Goal: Ask a question

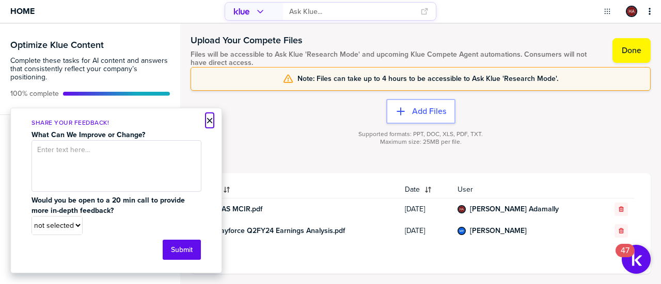
click at [210, 117] on button "×" at bounding box center [209, 121] width 7 height 12
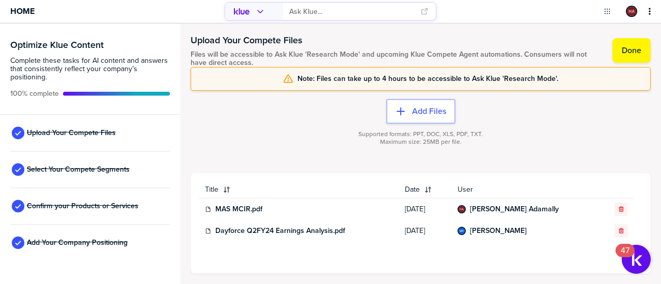
click at [250, 17] on div "primary" at bounding box center [253, 11] width 48 height 17
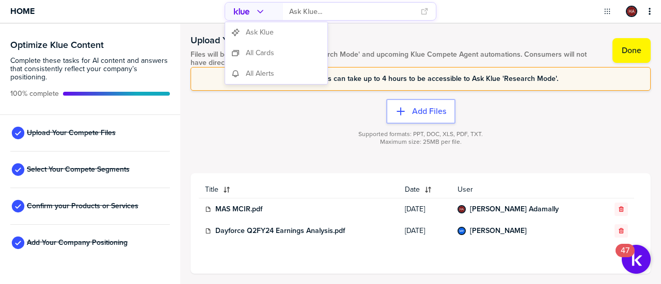
click at [254, 34] on span "Ask Klue" at bounding box center [260, 32] width 28 height 8
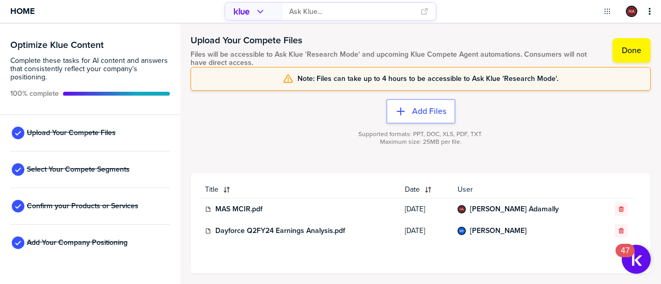
click at [306, 11] on input "primary" at bounding box center [351, 11] width 125 height 17
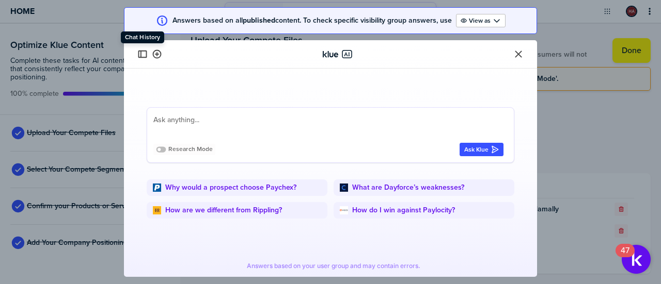
click at [141, 50] on button "button" at bounding box center [142, 54] width 12 height 12
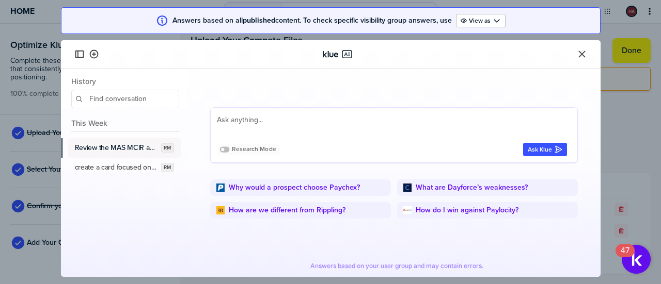
click at [122, 148] on label "Review the MAS MCIR and identify updates on Paycom and build a single card with…" at bounding box center [116, 148] width 83 height 9
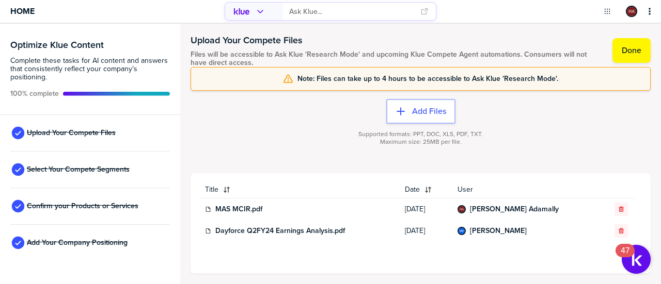
click at [236, 12] on body "Home Optimize Klue Content Complete these tasks for AI content and answers that…" at bounding box center [330, 142] width 661 height 284
click at [248, 9] on icon "primary" at bounding box center [241, 11] width 17 height 17
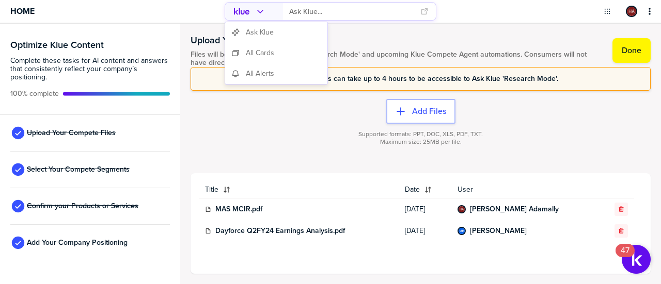
click at [335, 12] on input "primary" at bounding box center [351, 11] width 125 height 17
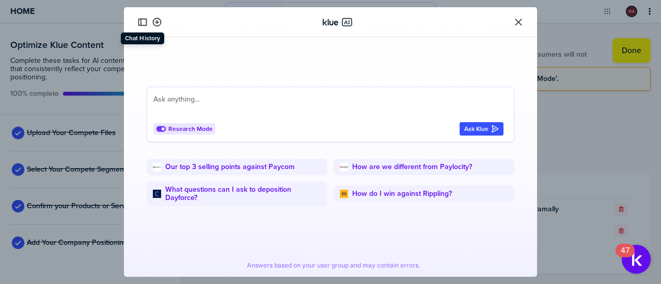
click at [143, 22] on icon "button" at bounding box center [142, 22] width 10 height 10
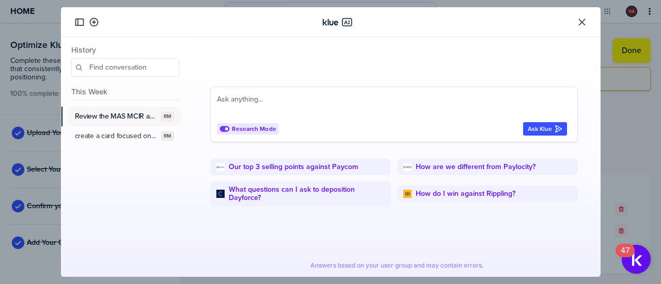
click at [132, 117] on label "Review the MAS MCIR and identify updates on Paycom and build a single card with…" at bounding box center [116, 116] width 83 height 9
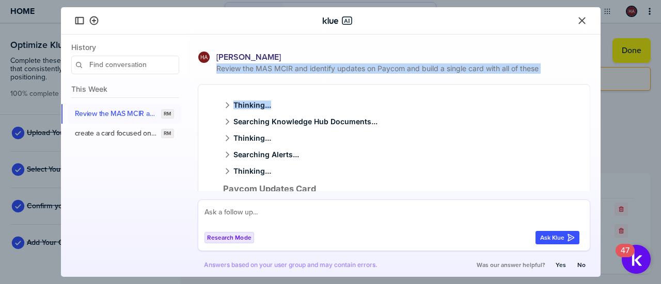
drag, startPoint x: 214, startPoint y: 69, endPoint x: 432, endPoint y: 81, distance: 218.7
click at [432, 81] on div "[PERSON_NAME] Review the MAS MCIR and identify updates on Paycom and build a si…" at bounding box center [394, 241] width 392 height 380
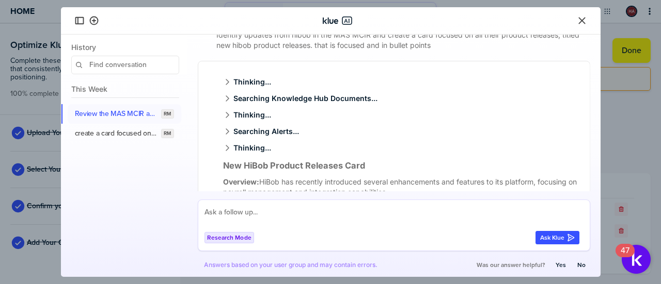
scroll to position [385, 0]
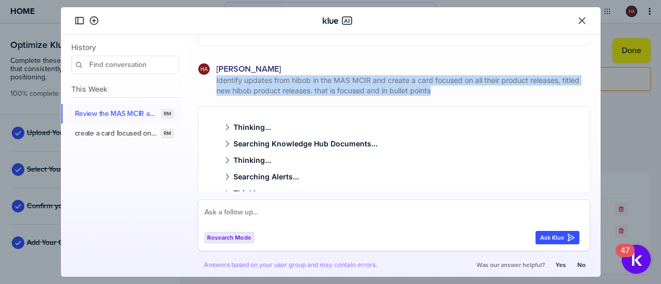
drag, startPoint x: 442, startPoint y: 97, endPoint x: 209, endPoint y: 91, distance: 232.9
click at [209, 91] on div "Identify updates from hibob in the MAS MCIR and create a card focused on all th…" at bounding box center [394, 85] width 392 height 21
copy span "Identify updates from hibob in the MAS MCIR and create a card focused on all th…"
click at [94, 25] on icon "button" at bounding box center [94, 20] width 10 height 10
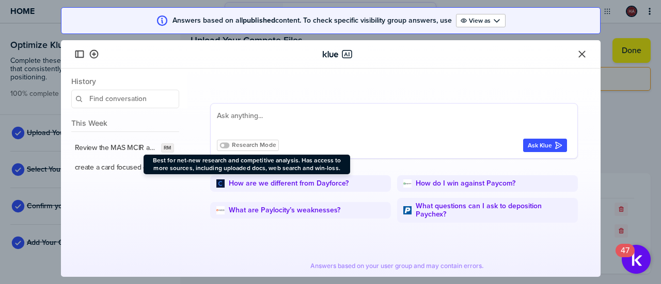
click at [227, 143] on icon at bounding box center [224, 146] width 10 height 6
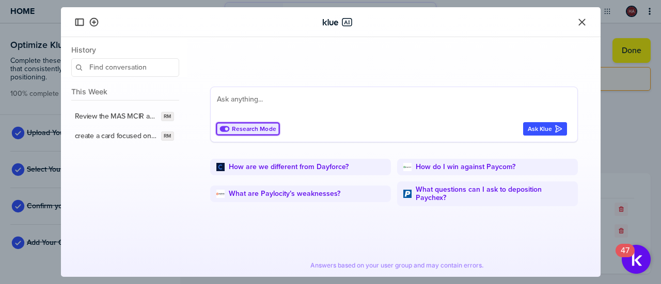
click at [268, 102] on textarea "To enrich screen reader interactions, please activate Accessibility in Grammarl…" at bounding box center [392, 105] width 350 height 25
paste textarea "Identify updates from hibob in the MAS MCIR and create a card focused on all th…"
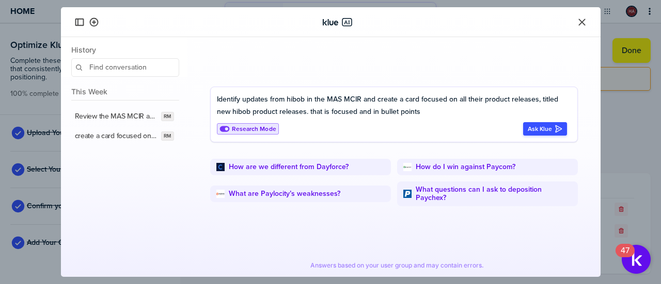
type textarea "Identify updates from hibob in the MAS MCIR and create a card focused on all th…"
click at [548, 130] on div "Ask Klue" at bounding box center [545, 129] width 35 height 8
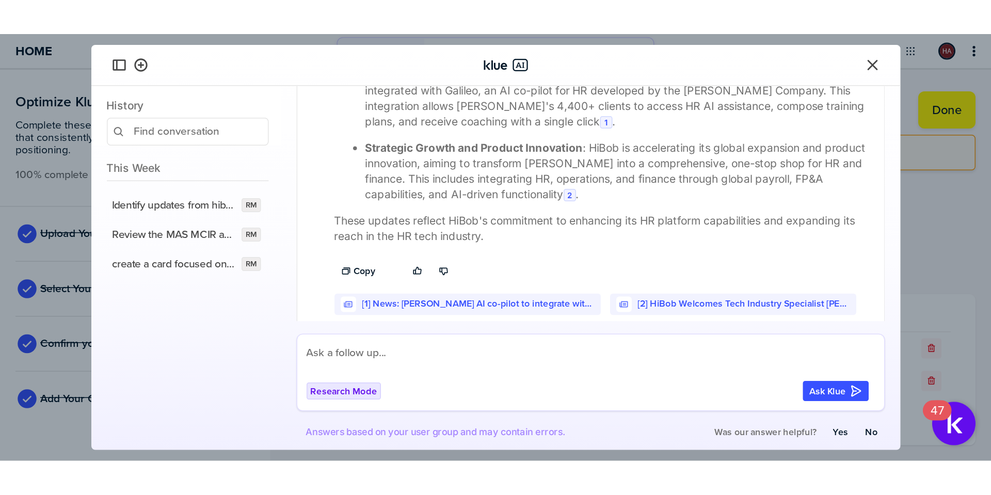
scroll to position [166, 0]
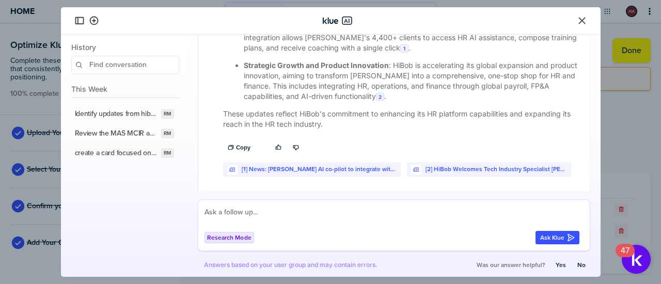
click at [578, 14] on button "Close" at bounding box center [582, 20] width 12 height 12
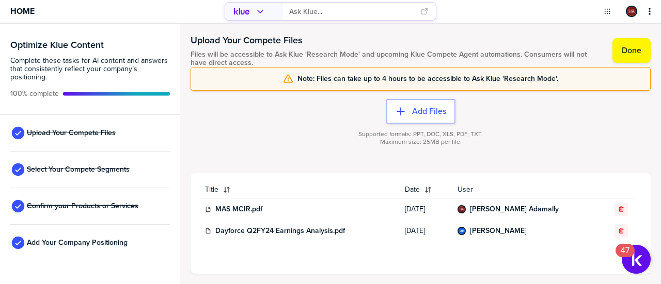
click at [577, 22] on div "primary" at bounding box center [550, 11] width 220 height 23
